Goal: Find specific page/section: Find specific page/section

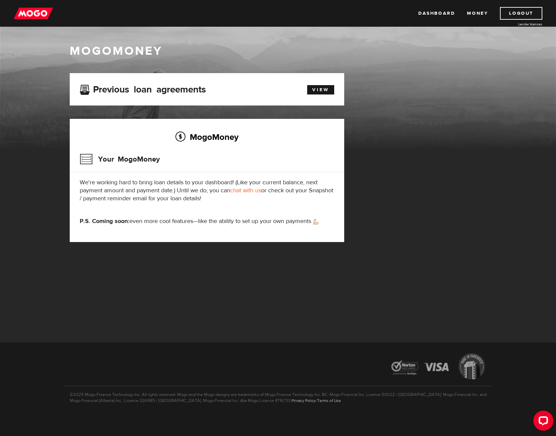
click at [303, 89] on div "View" at bounding box center [317, 88] width 44 height 11
click at [315, 92] on link "View" at bounding box center [320, 89] width 27 height 9
click at [142, 159] on h3 "Your MogoMoney" at bounding box center [120, 159] width 80 height 17
click at [478, 15] on link "Money" at bounding box center [477, 13] width 21 height 13
click at [443, 14] on link "Dashboard" at bounding box center [437, 13] width 37 height 13
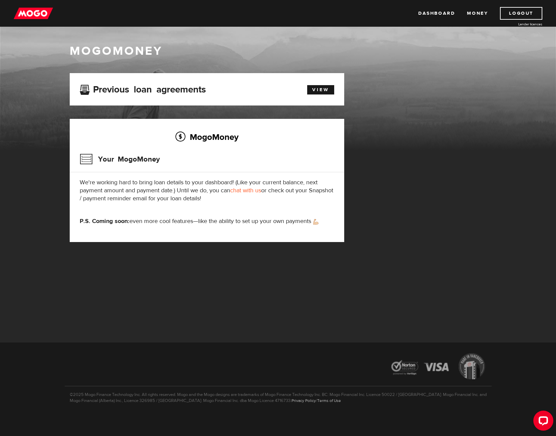
click at [437, 172] on div "MogoMoney Your MogoMoney application Expired Your MogoMoney credit decision has…" at bounding box center [278, 164] width 427 height 182
